Goal: Find specific page/section: Find specific page/section

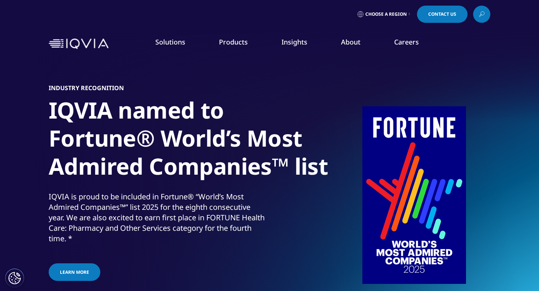
click at [402, 13] on span "Choose a Region" at bounding box center [386, 14] width 42 height 6
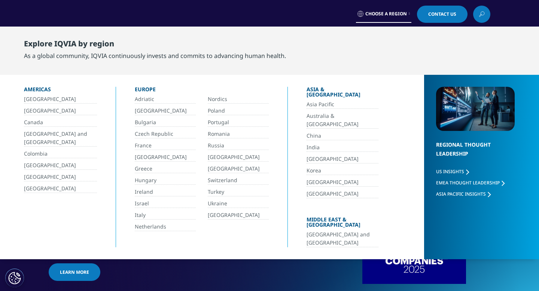
click at [402, 13] on span "Choose a Region" at bounding box center [386, 14] width 42 height 6
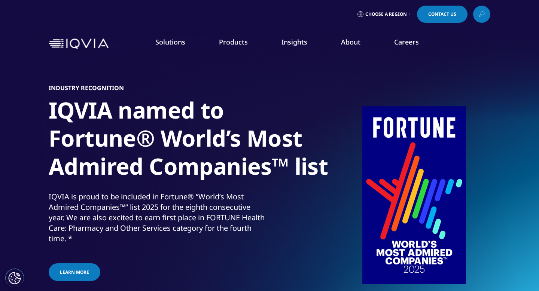
click at [402, 13] on span "Choose a Region" at bounding box center [386, 14] width 42 height 6
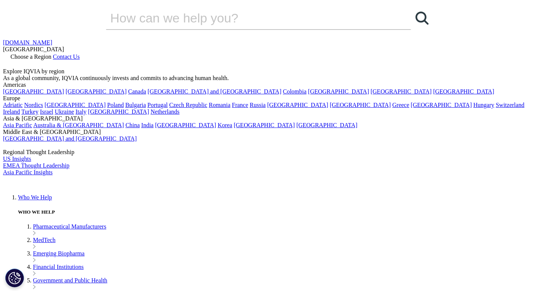
click at [512, 68] on div "Explore IQVIA by region As a global community, IQVIA continuously invests and c…" at bounding box center [269, 74] width 533 height 13
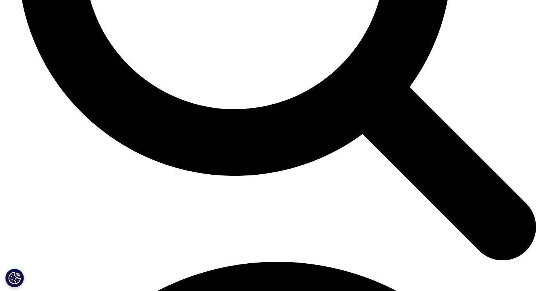
scroll to position [1535, 0]
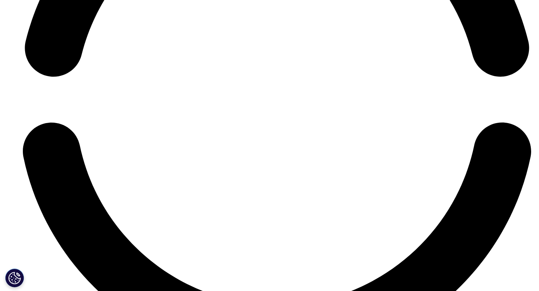
scroll to position [1948, 0]
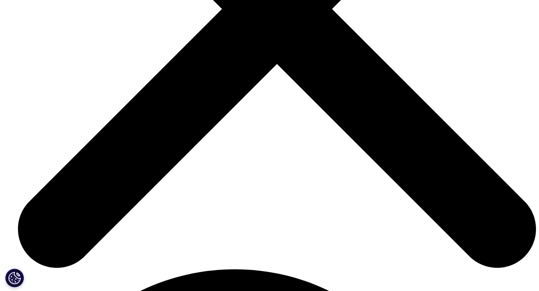
scroll to position [940, 0]
